Goal: Check status: Check status

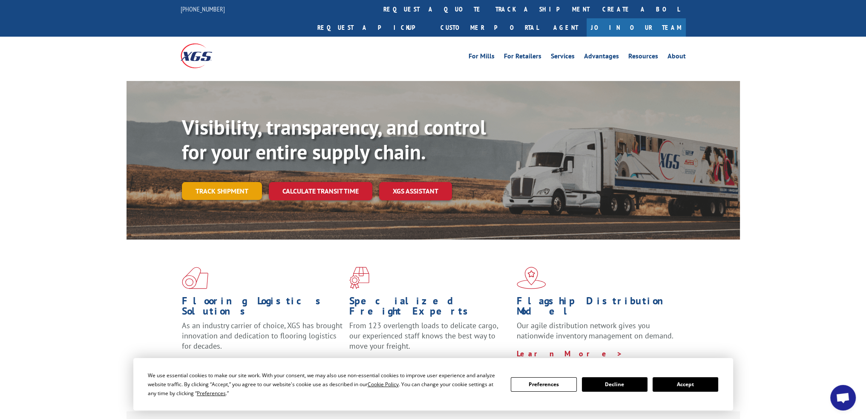
click at [219, 182] on link "Track shipment" at bounding box center [222, 191] width 80 height 18
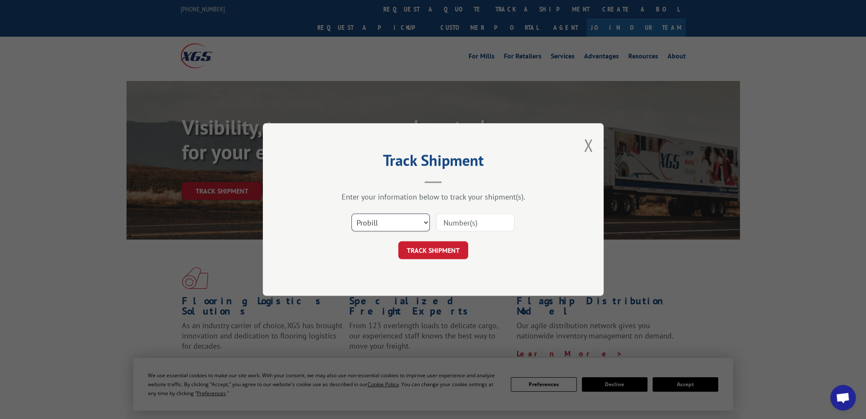
click at [367, 225] on select "Select category... Probill BOL PO" at bounding box center [390, 222] width 78 height 18
select select "bol"
click at [351, 213] on select "Select category... Probill BOL PO" at bounding box center [390, 222] width 78 height 18
click at [465, 219] on input at bounding box center [475, 222] width 78 height 18
type input "372614"
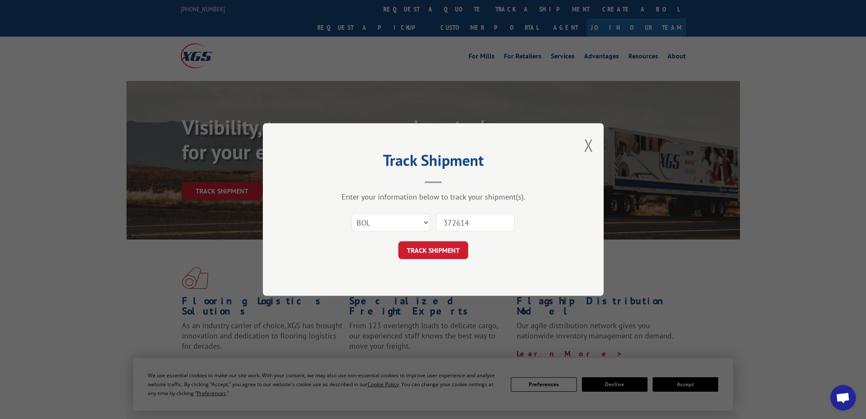
click button "TRACK SHIPMENT" at bounding box center [433, 250] width 70 height 18
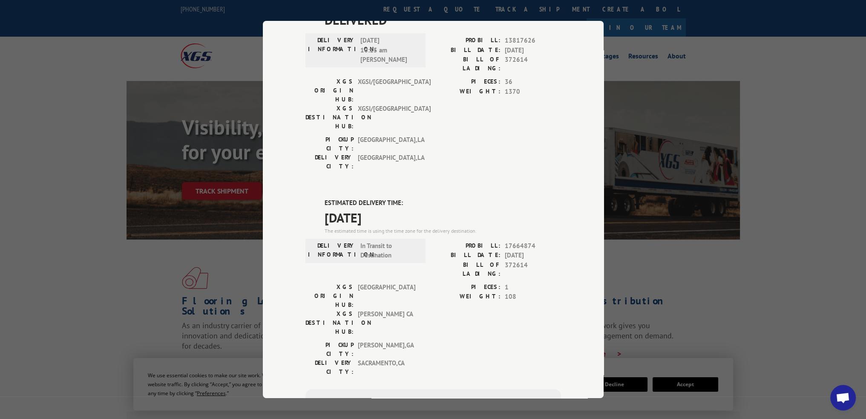
scroll to position [128, 0]
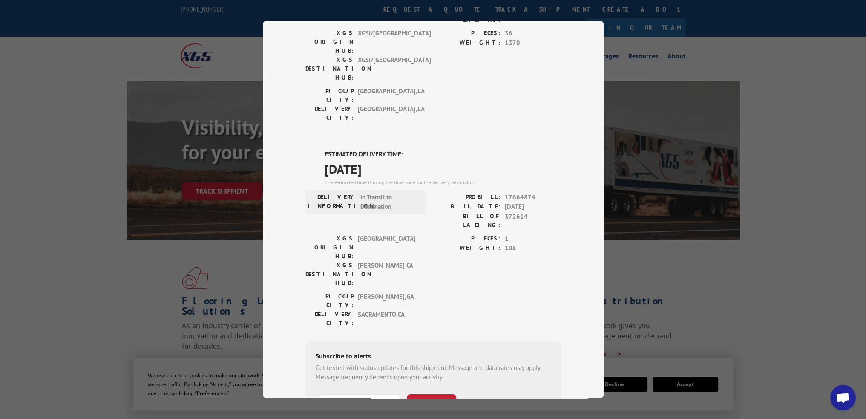
click at [390, 234] on span "[GEOGRAPHIC_DATA]" at bounding box center [386, 247] width 57 height 27
click at [786, 276] on div "Track Shipment DELIVERED DELIVERY INFORMATION: [DATE] 10:15 am [PERSON_NAME]: 1…" at bounding box center [433, 209] width 866 height 419
